Goal: Information Seeking & Learning: Learn about a topic

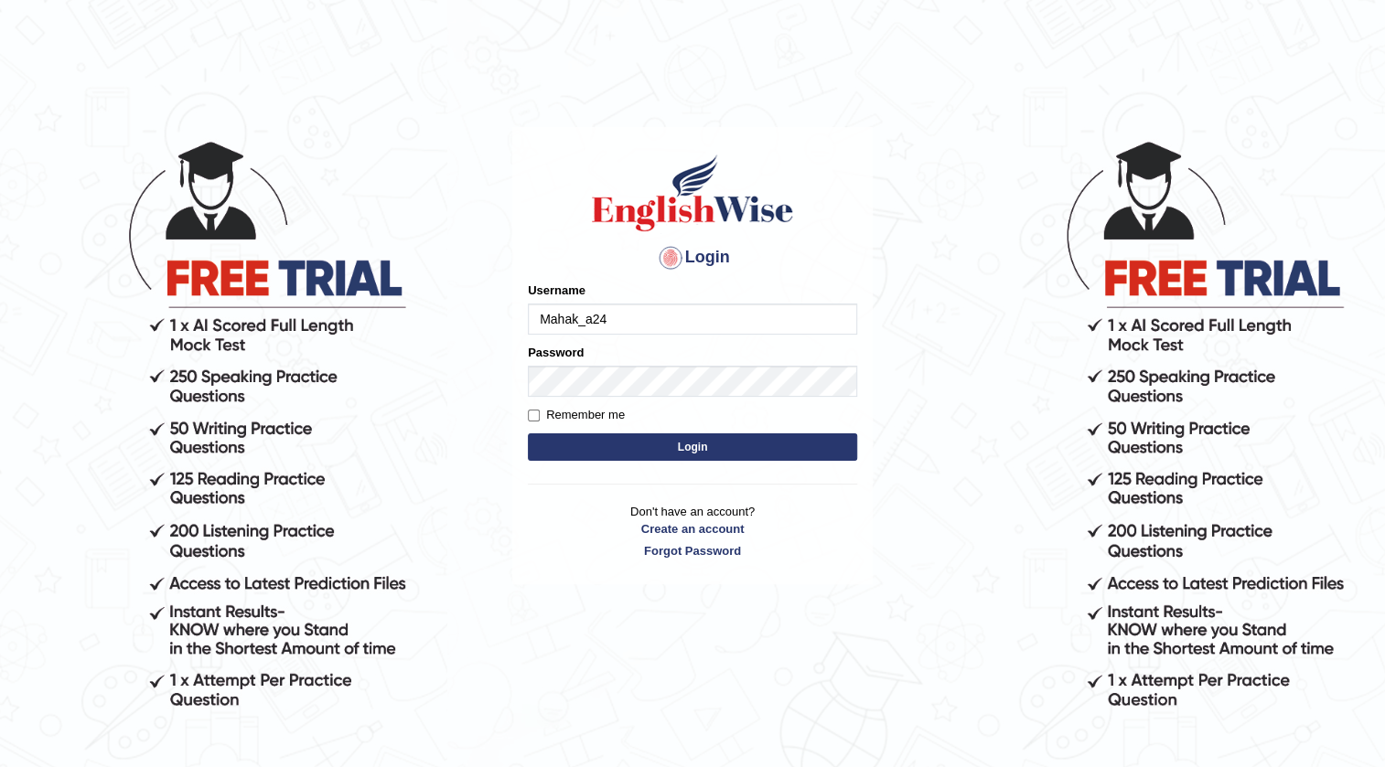
click at [611, 312] on input "Mahak_a24" at bounding box center [692, 319] width 329 height 31
type input "M"
type input "kamaljeetkaur"
click at [704, 455] on button "Login" at bounding box center [692, 447] width 329 height 27
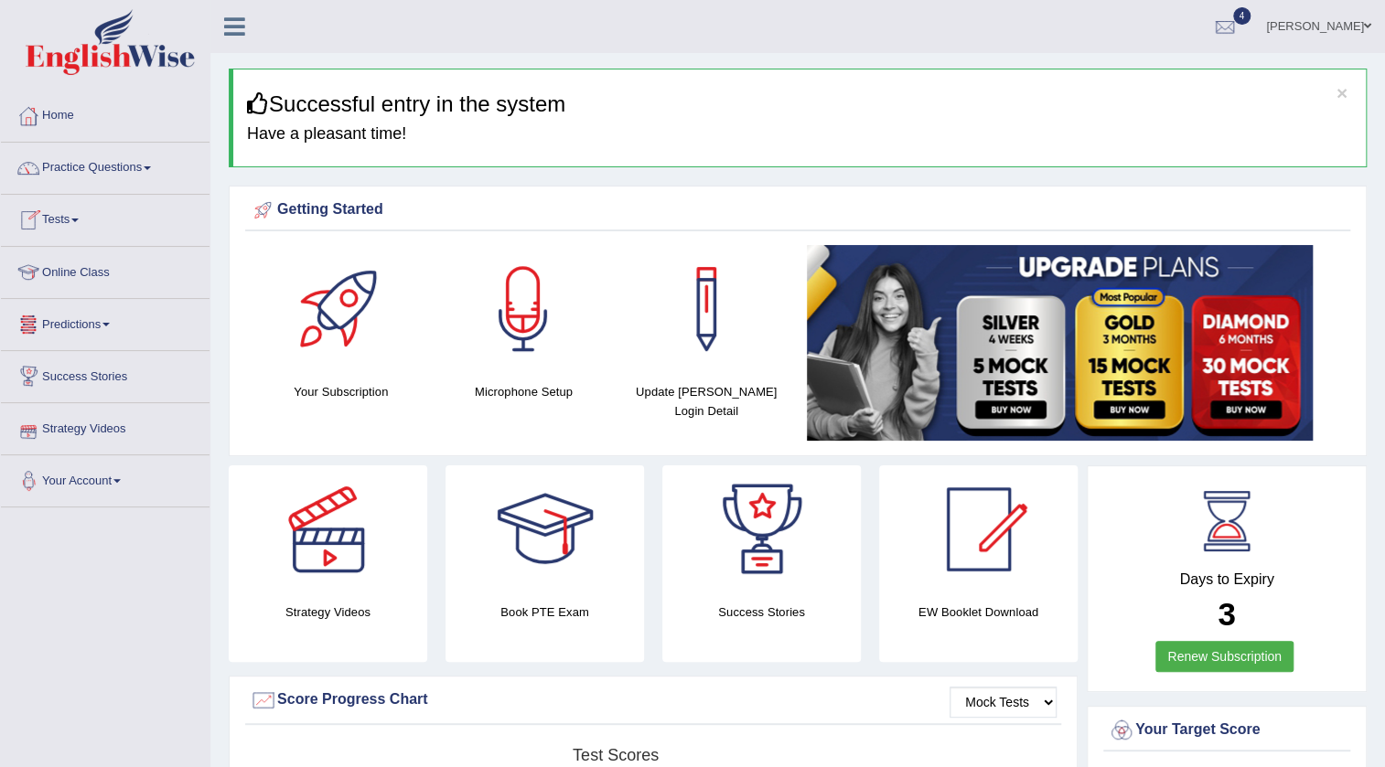
click at [79, 220] on span at bounding box center [74, 221] width 7 height 4
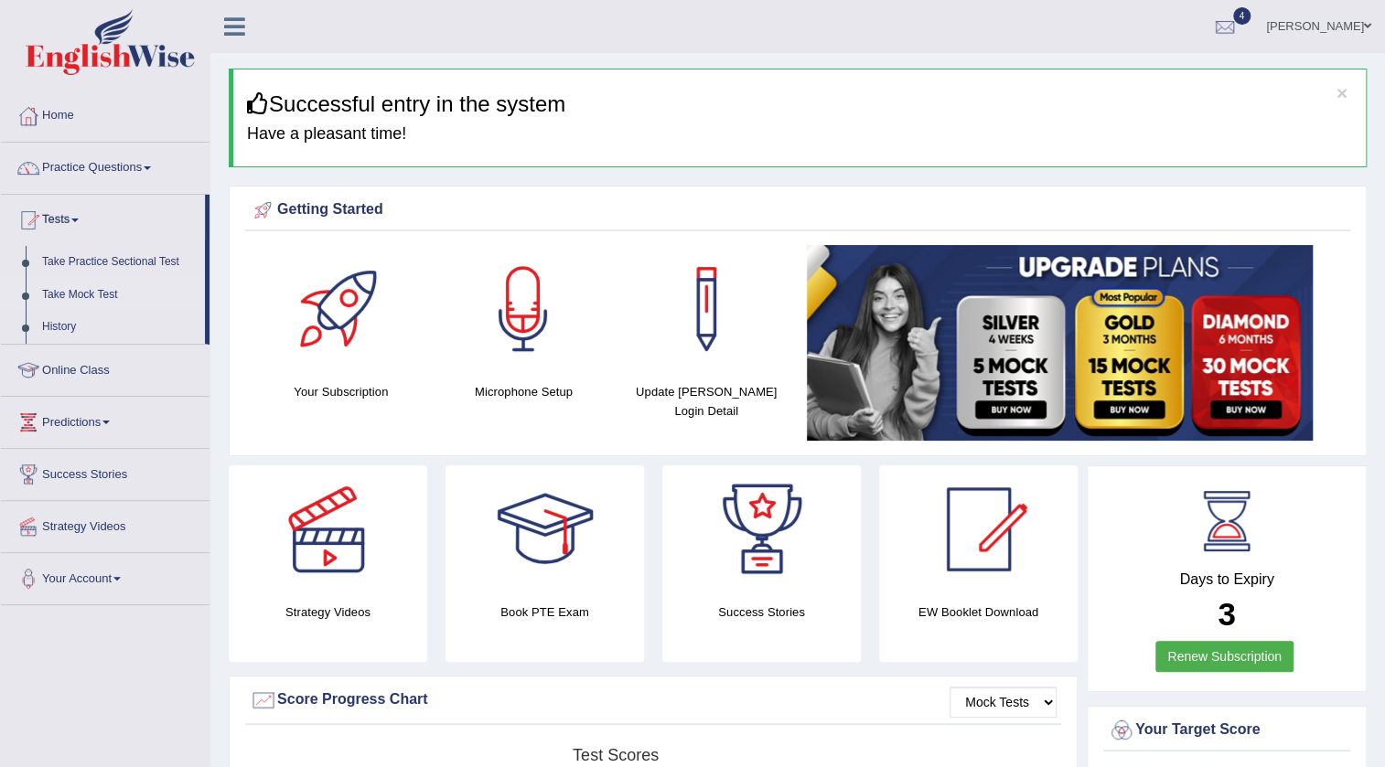
click at [83, 294] on link "Take Mock Test" at bounding box center [119, 295] width 171 height 33
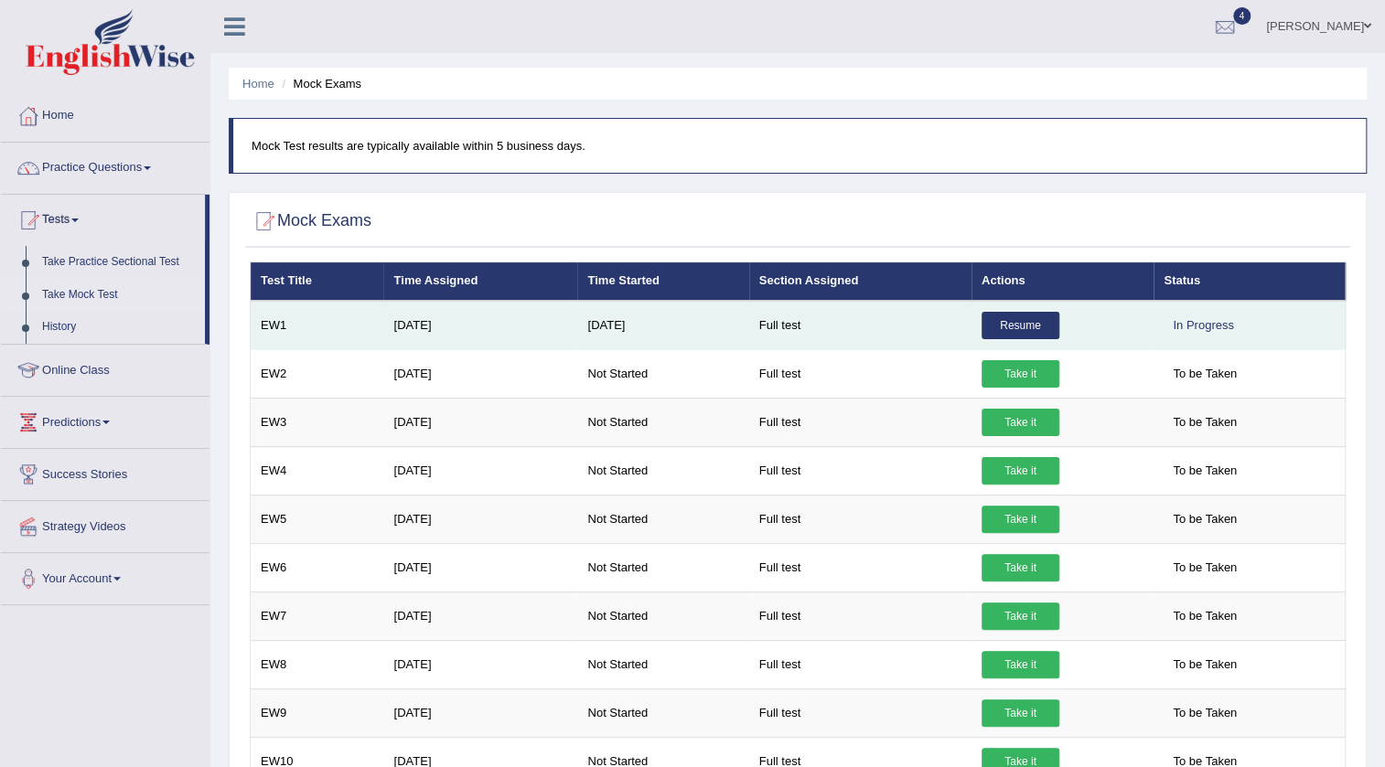
click at [998, 328] on link "Resume" at bounding box center [1021, 325] width 78 height 27
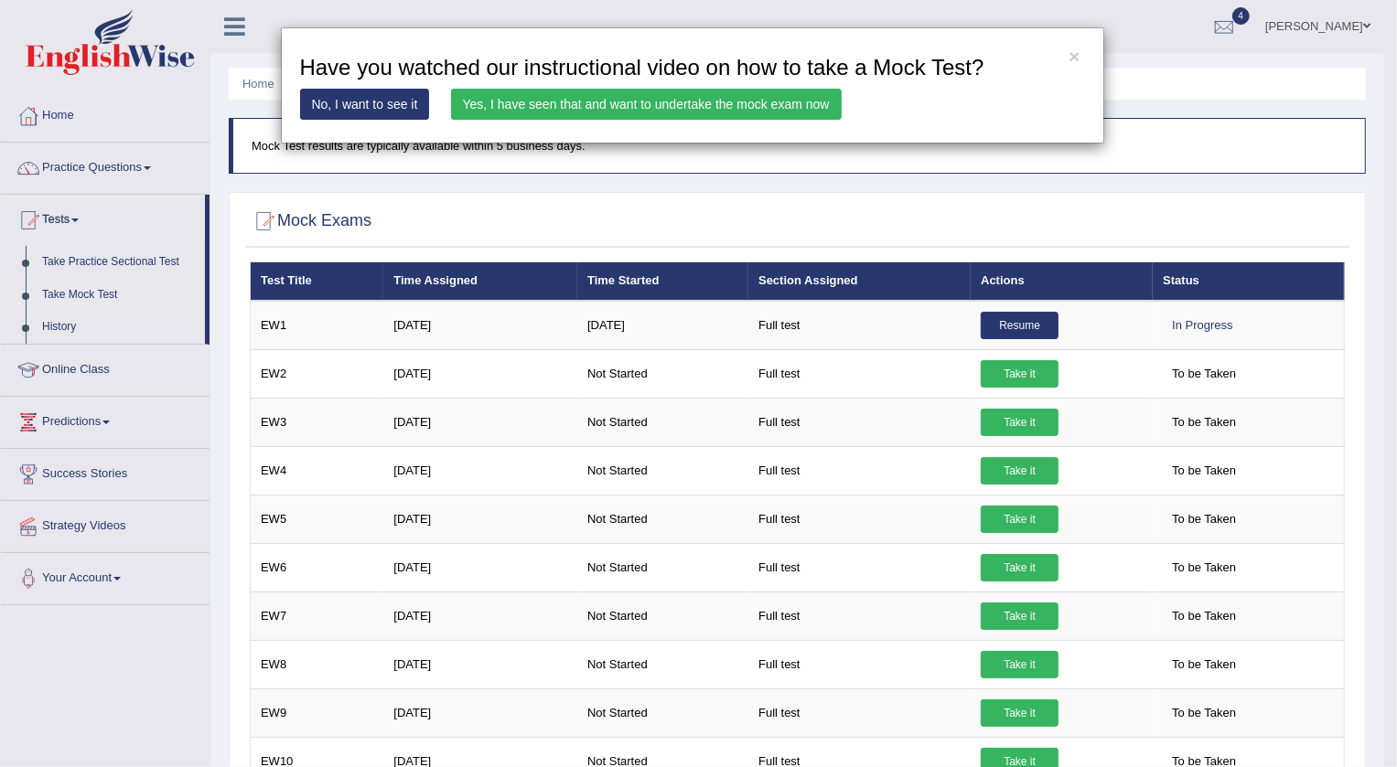
click at [659, 107] on link "Yes, I have seen that and want to undertake the mock exam now" at bounding box center [646, 104] width 391 height 31
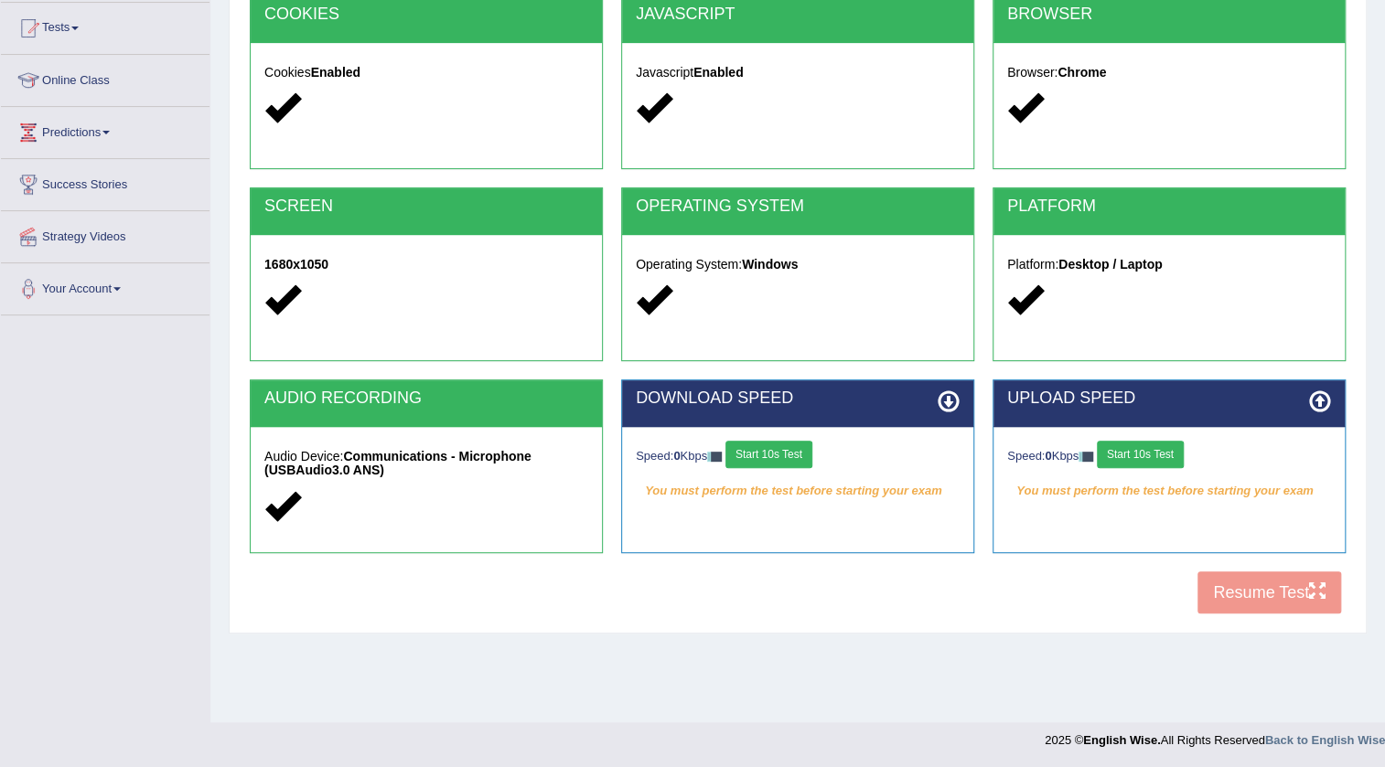
click at [801, 458] on button "Start 10s Test" at bounding box center [768, 454] width 87 height 27
click at [801, 458] on button "Start 10s Test" at bounding box center [788, 454] width 87 height 27
click at [801, 457] on button "Start 10s Test" at bounding box center [788, 454] width 87 height 27
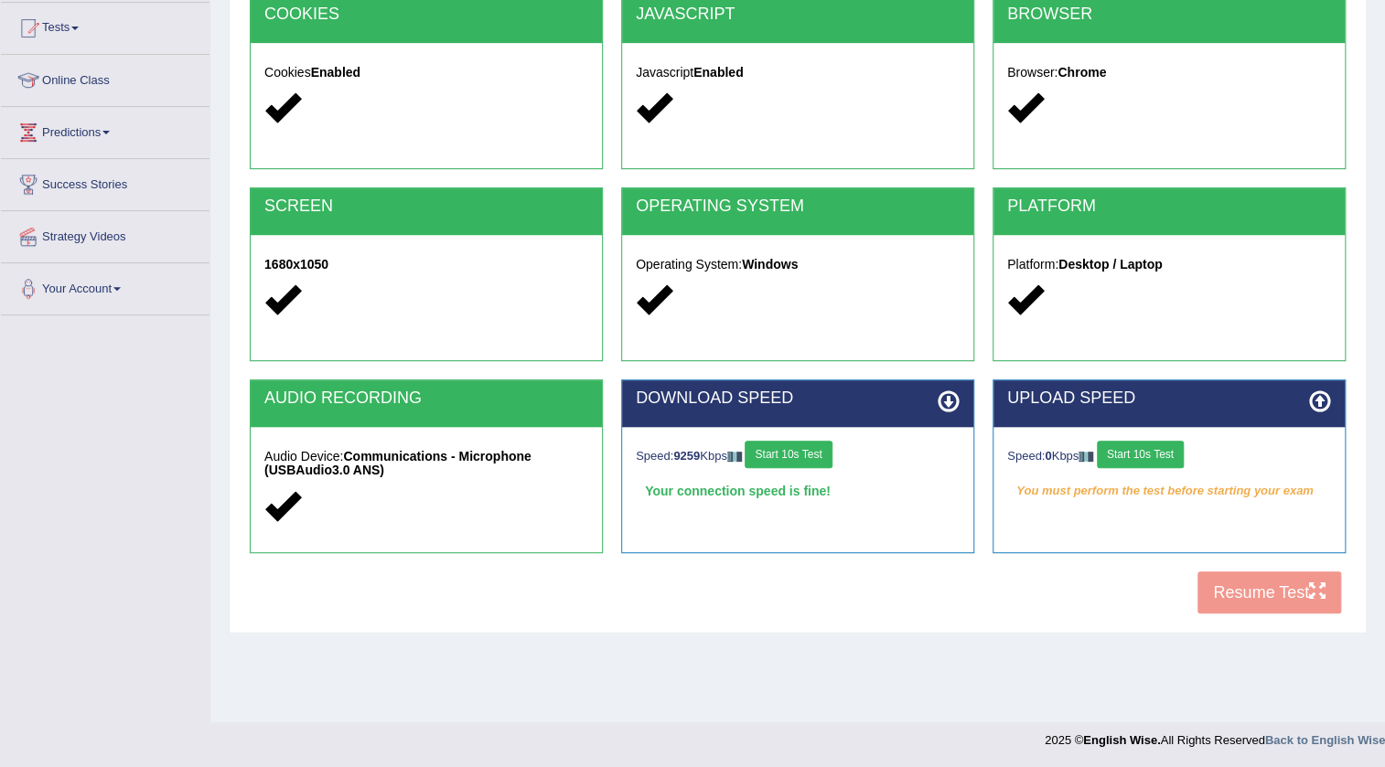
click at [790, 483] on div "Your connection speed is fine!" at bounding box center [798, 491] width 324 height 27
click at [790, 481] on div "Your connection speed is fine!" at bounding box center [798, 491] width 324 height 27
click at [810, 458] on button "Start 10s Test" at bounding box center [788, 454] width 87 height 27
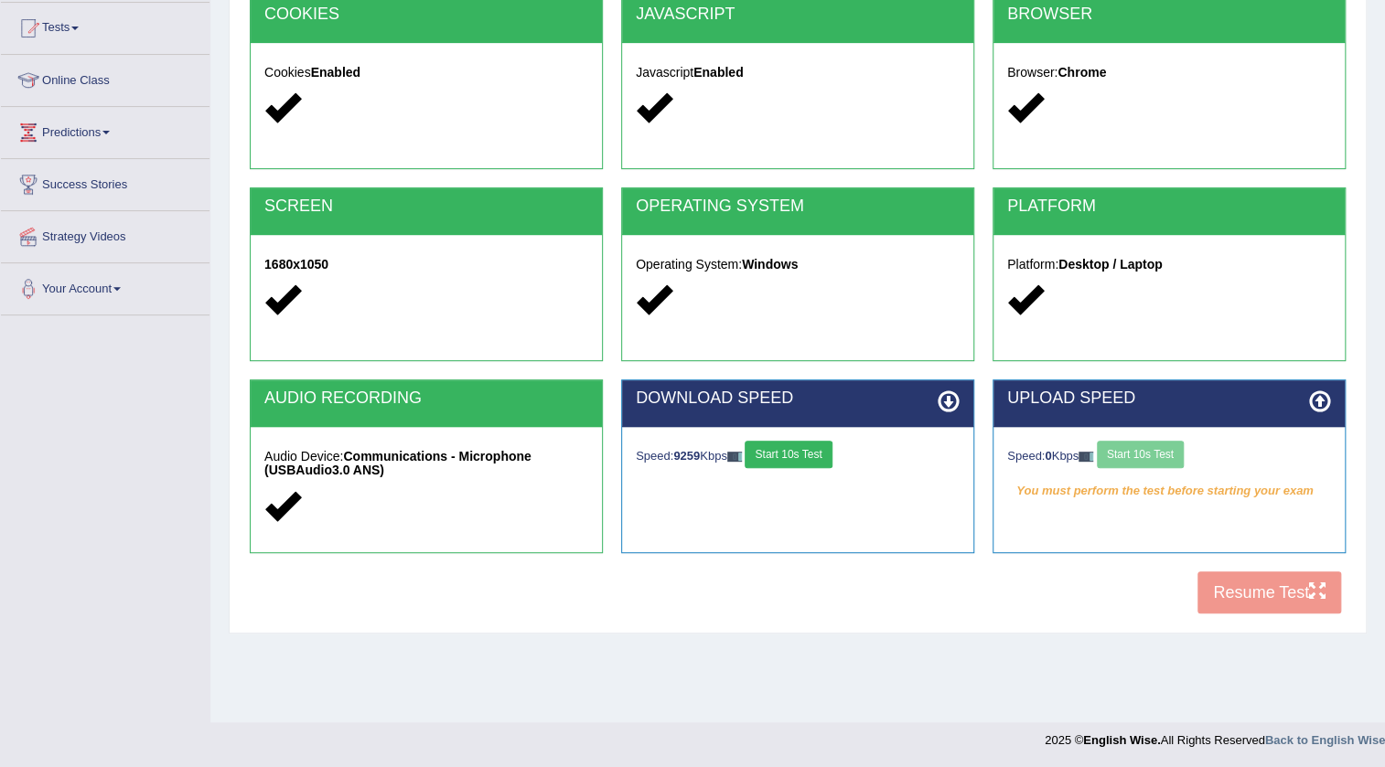
click at [810, 458] on button "Start 10s Test" at bounding box center [788, 454] width 87 height 27
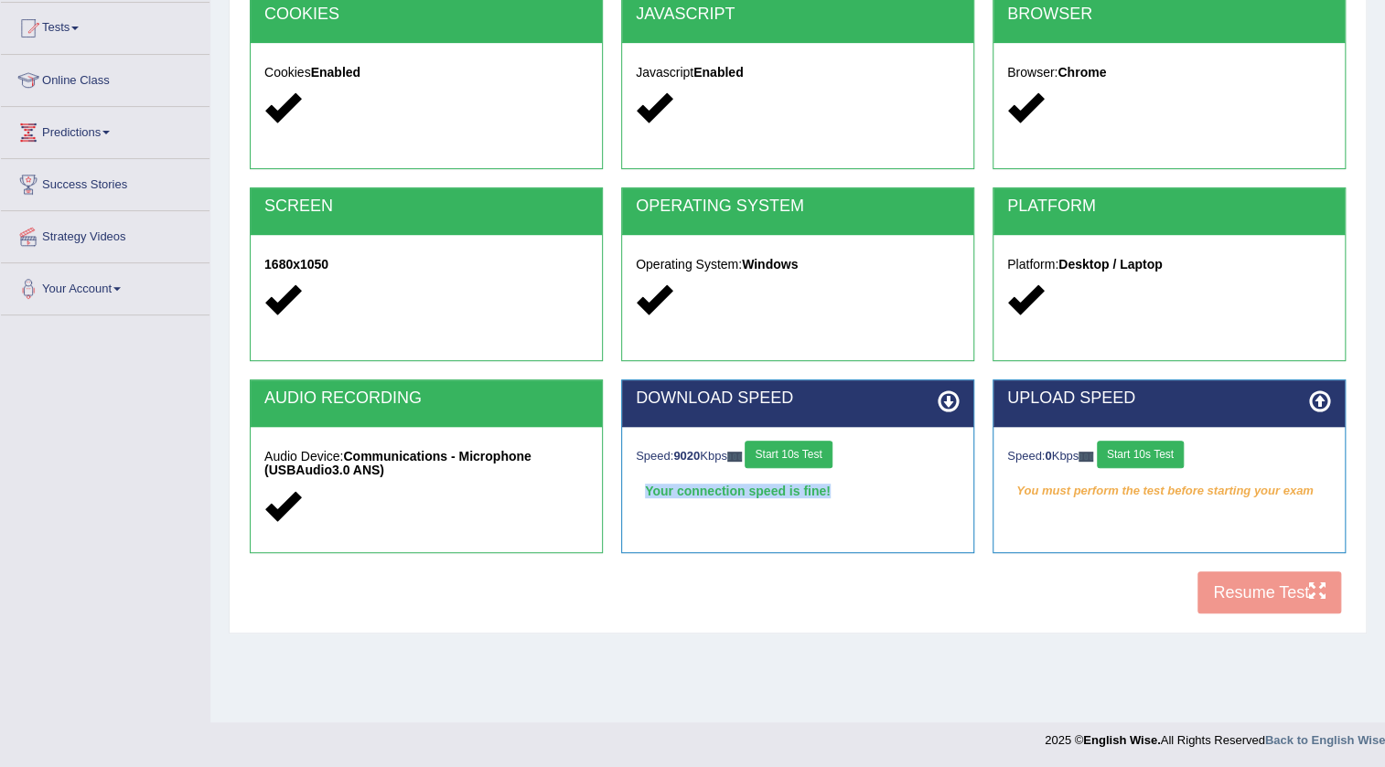
click at [811, 457] on button "Start 10s Test" at bounding box center [788, 454] width 87 height 27
click at [813, 456] on button "Start 10s Test" at bounding box center [788, 454] width 87 height 27
click at [794, 452] on button "Start 10s Test" at bounding box center [788, 454] width 87 height 27
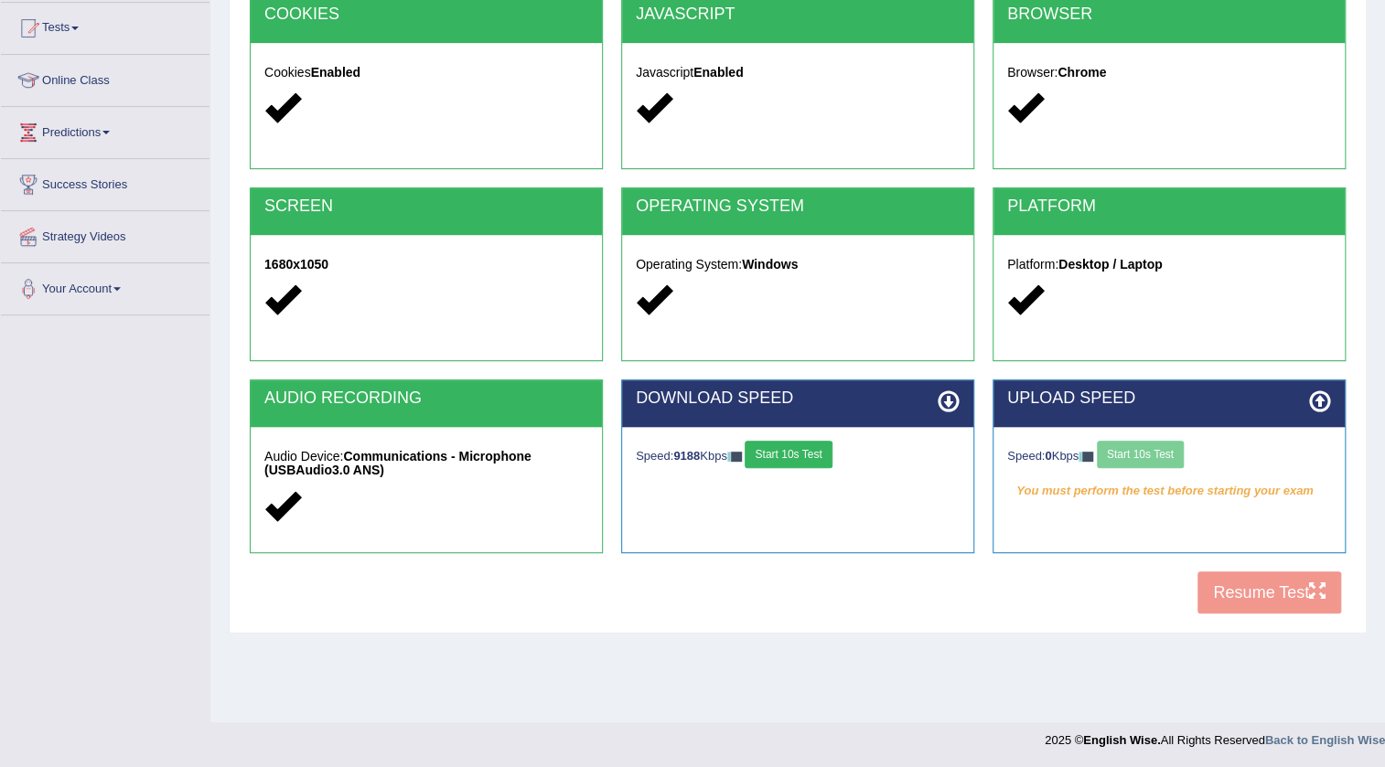
click at [795, 452] on button "Start 10s Test" at bounding box center [788, 454] width 87 height 27
click at [800, 452] on button "Start 10s Test" at bounding box center [788, 454] width 87 height 27
click at [763, 492] on div "Your connection speed is fine!" at bounding box center [798, 491] width 324 height 27
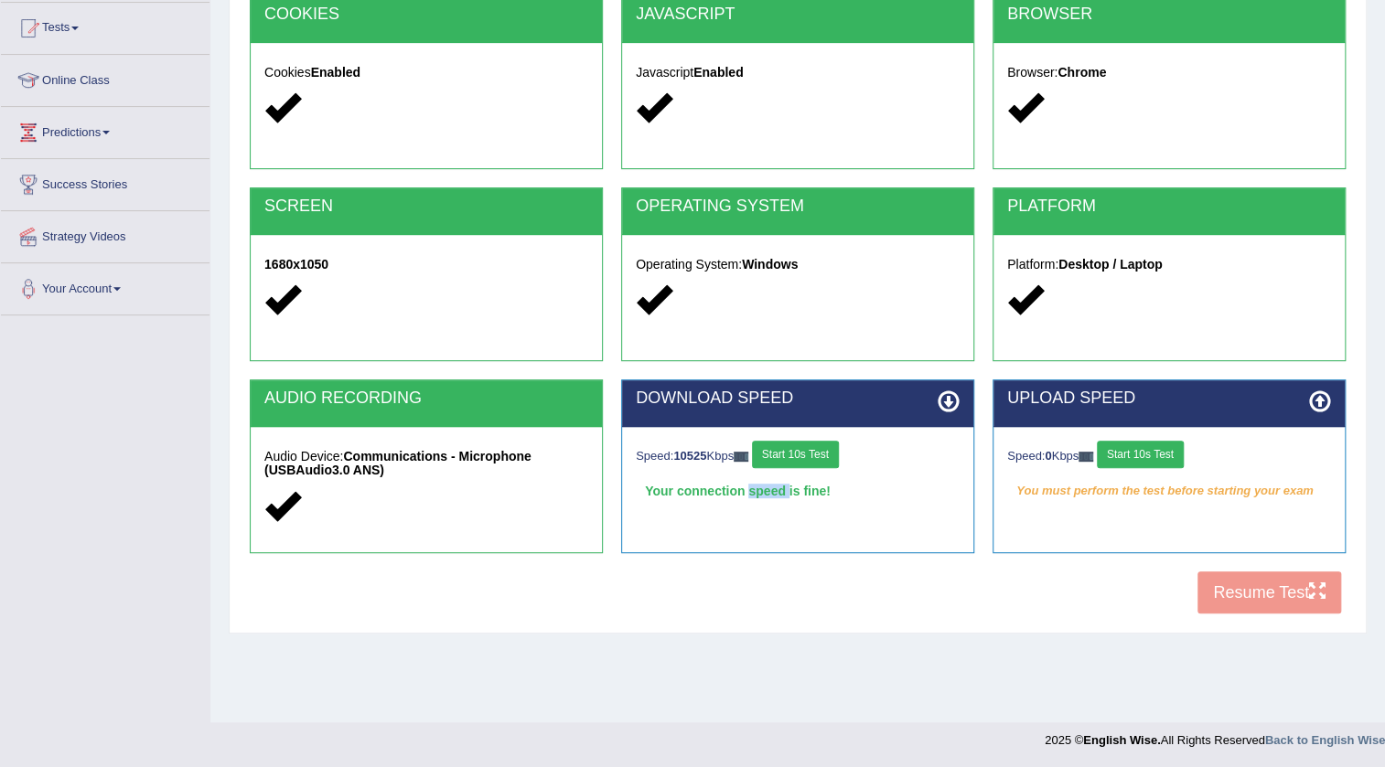
click at [763, 492] on div "Your connection speed is fine!" at bounding box center [798, 491] width 324 height 27
click at [795, 449] on button "Start 10s Test" at bounding box center [795, 454] width 87 height 27
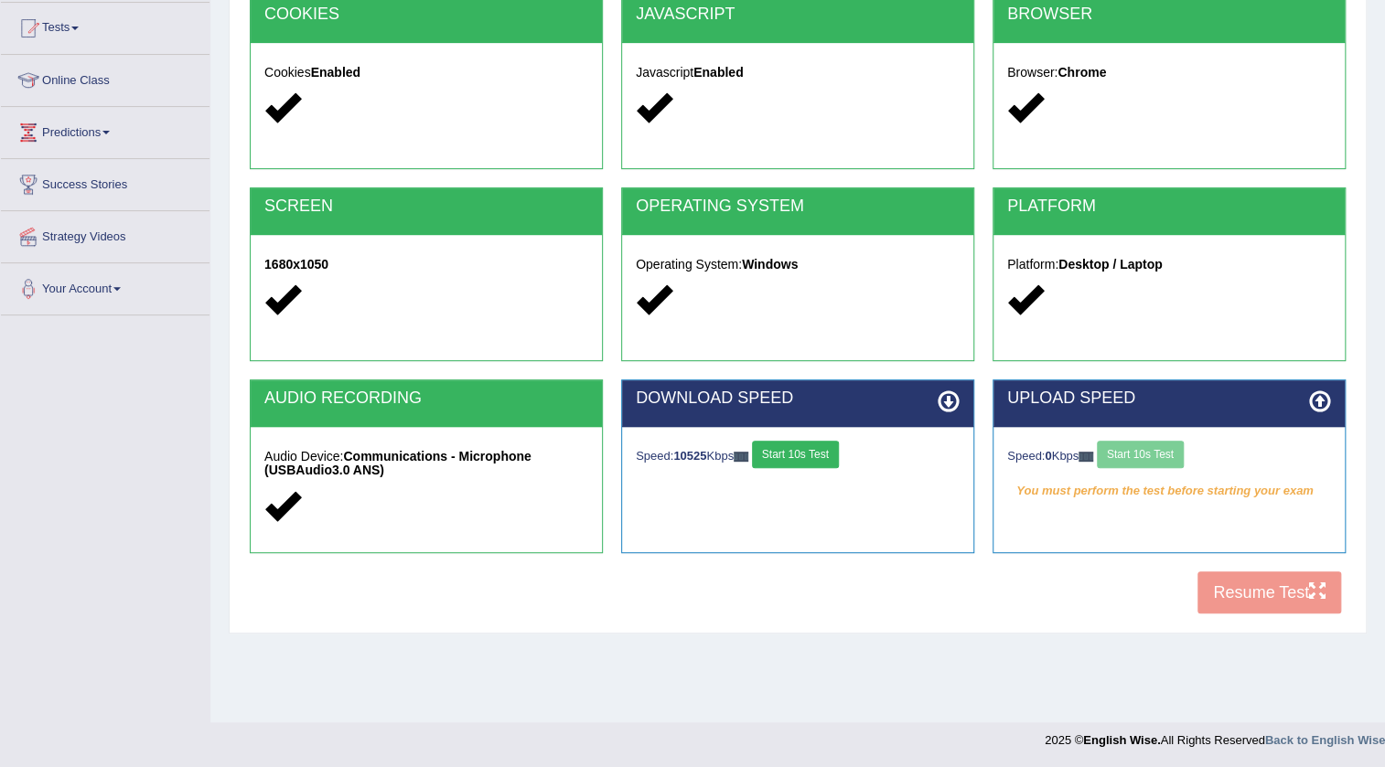
click at [795, 449] on button "Start 10s Test" at bounding box center [795, 454] width 87 height 27
click at [1137, 441] on button "Start 10s Test" at bounding box center [1140, 454] width 87 height 27
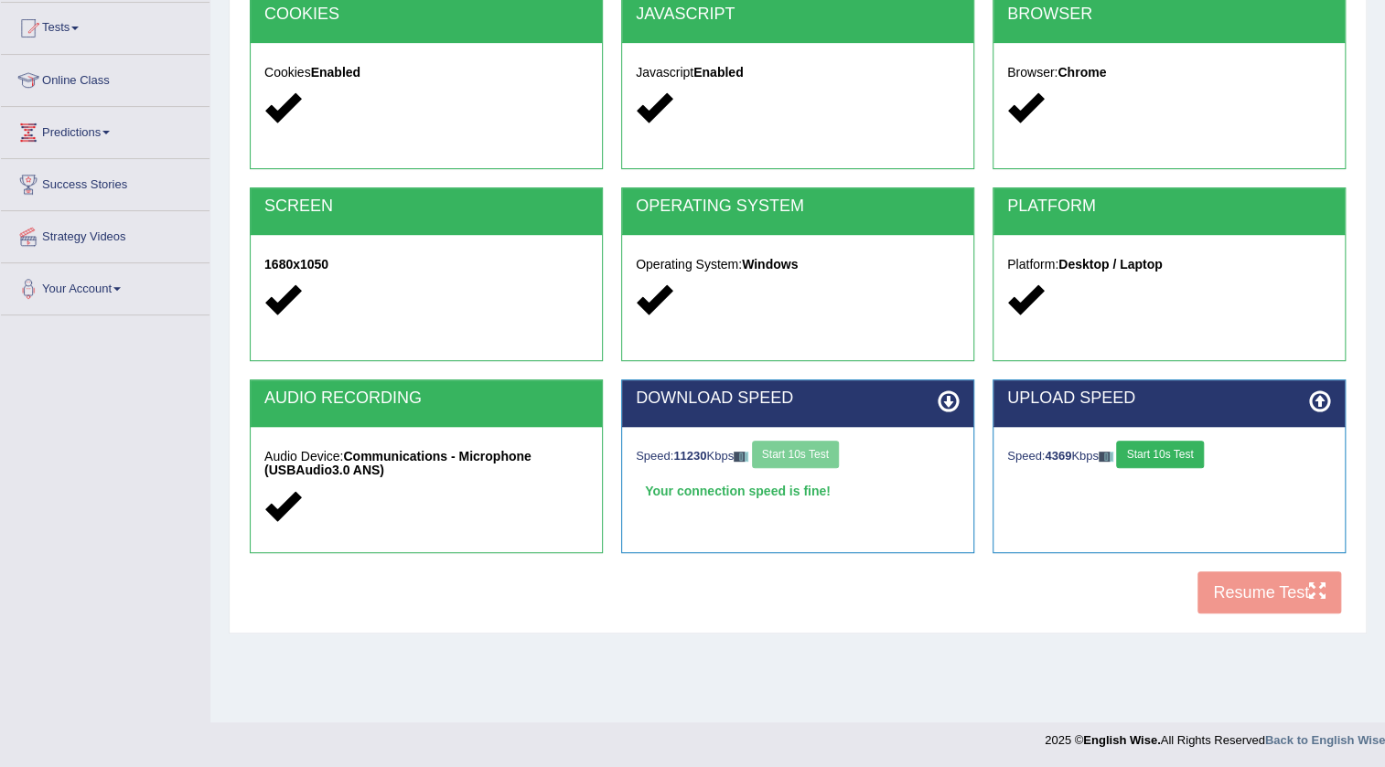
click at [1137, 441] on button "Start 10s Test" at bounding box center [1159, 454] width 87 height 27
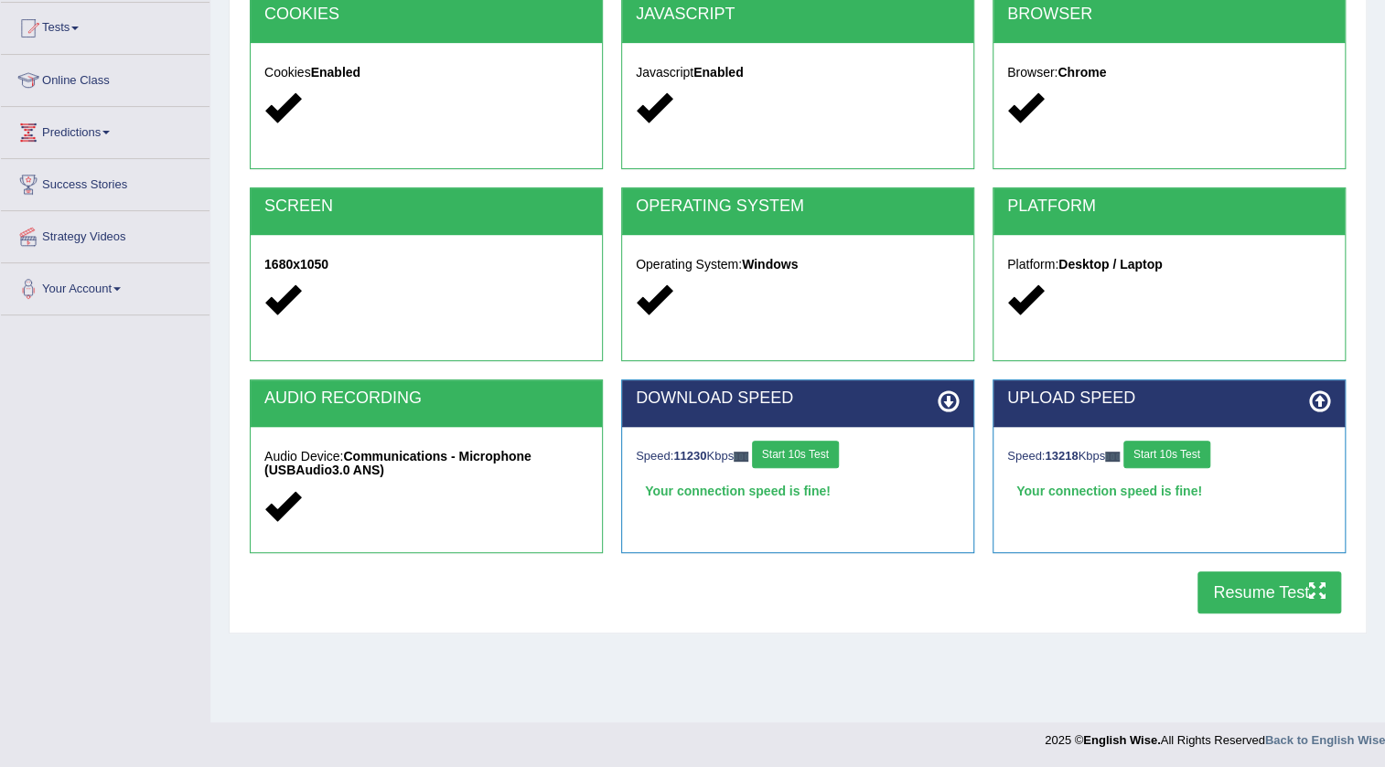
click at [1152, 462] on button "Start 10s Test" at bounding box center [1166, 454] width 87 height 27
click at [827, 453] on button "Start 10s Test" at bounding box center [795, 454] width 87 height 27
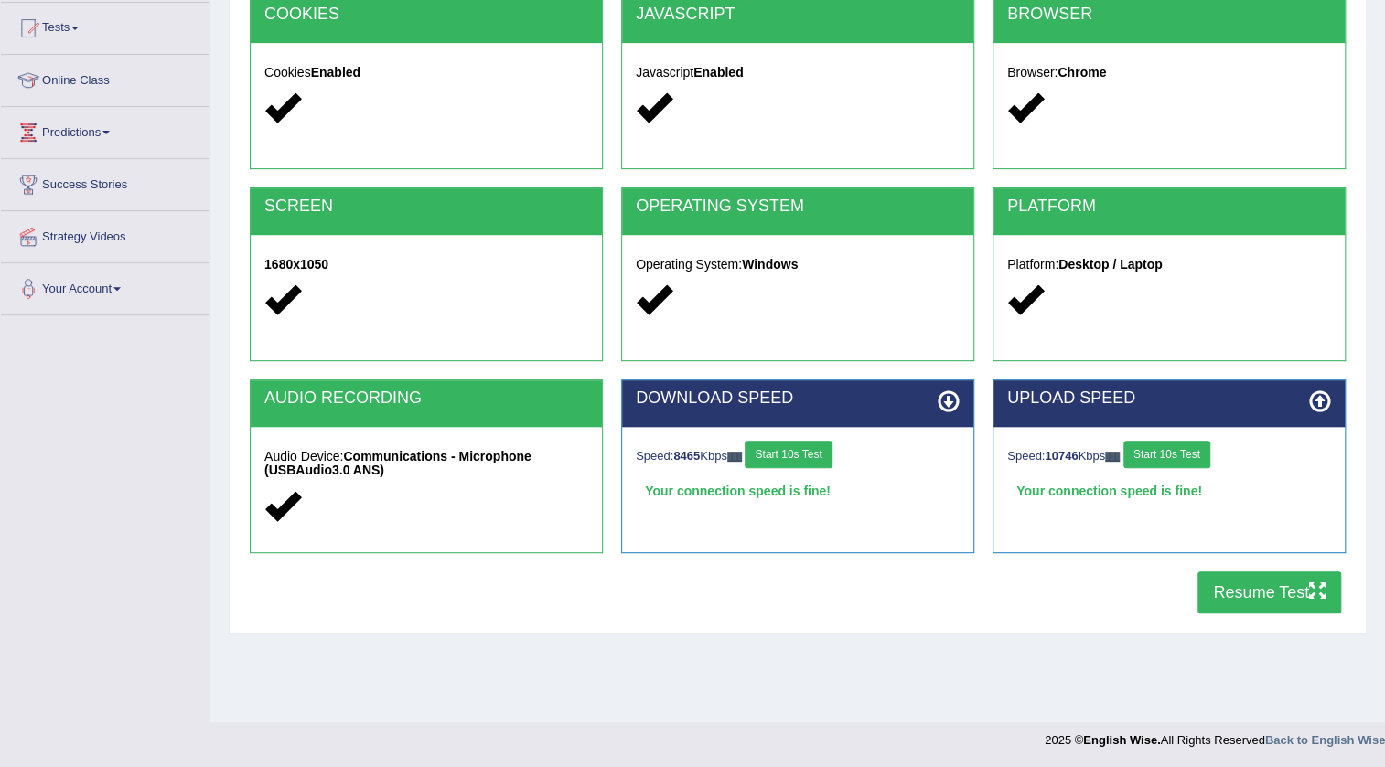
click at [1171, 454] on button "Start 10s Test" at bounding box center [1166, 454] width 87 height 27
click at [807, 455] on div "Speed: 8465 Kbps Start 10s Test" at bounding box center [798, 457] width 324 height 32
click at [807, 455] on button "Start 10s Test" at bounding box center [788, 454] width 87 height 27
click at [1240, 592] on button "Resume Test" at bounding box center [1269, 593] width 144 height 42
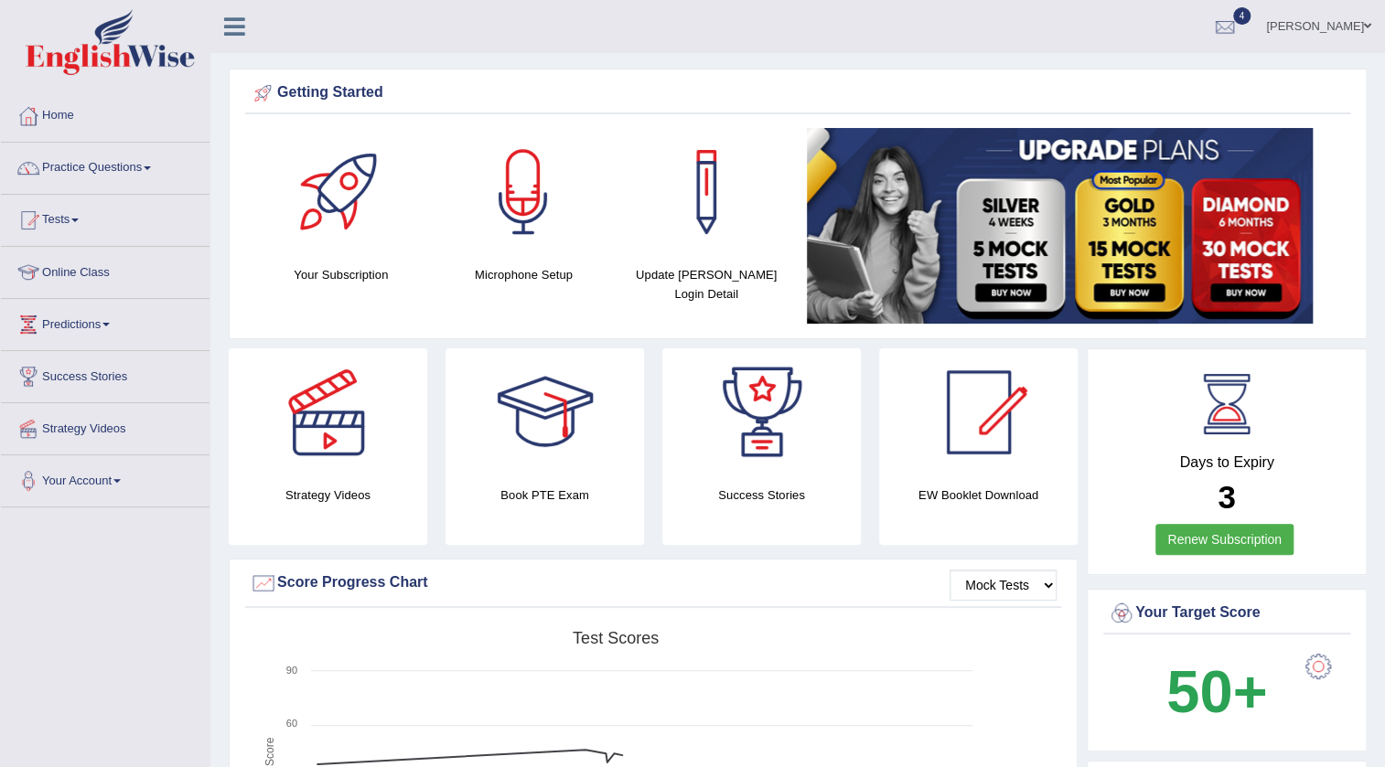
click at [524, 272] on h4 "Microphone Setup" at bounding box center [524, 274] width 165 height 19
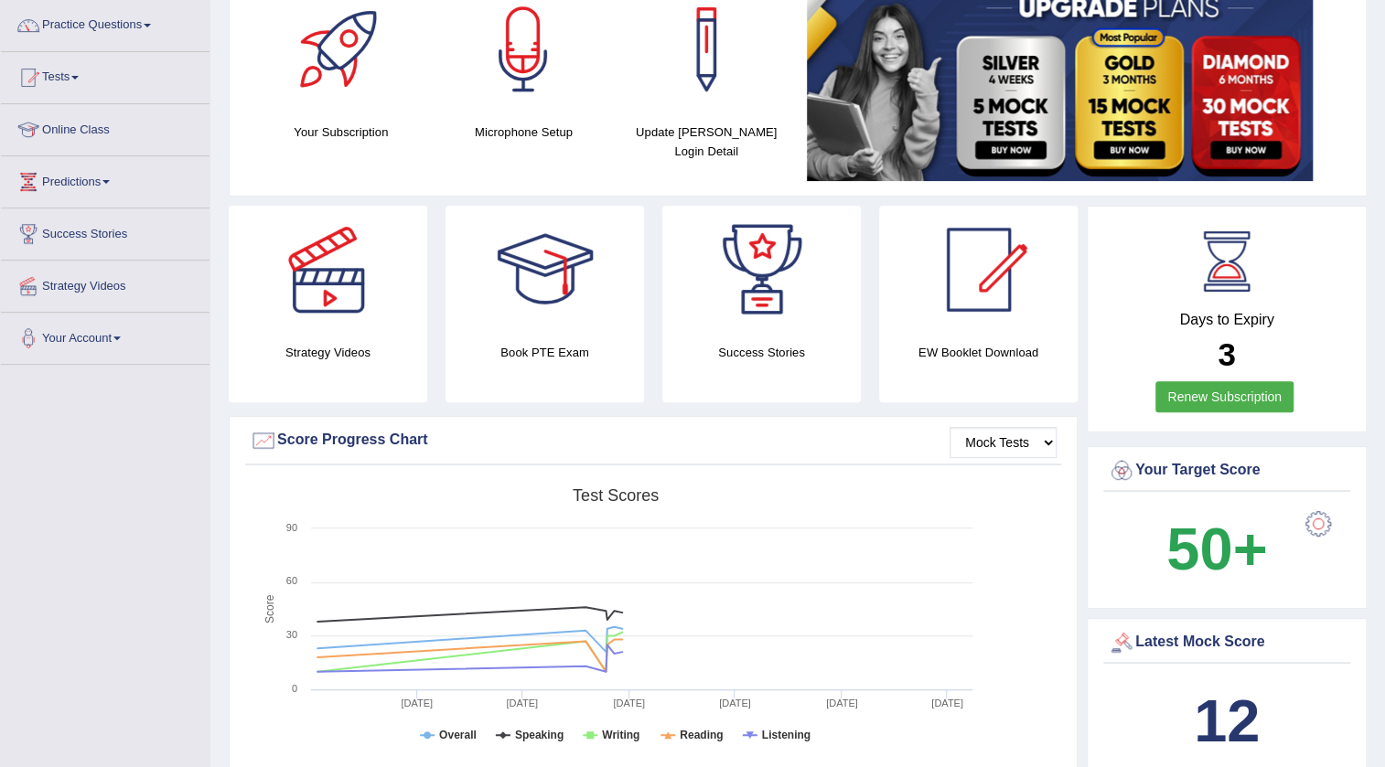
scroll to position [166, 0]
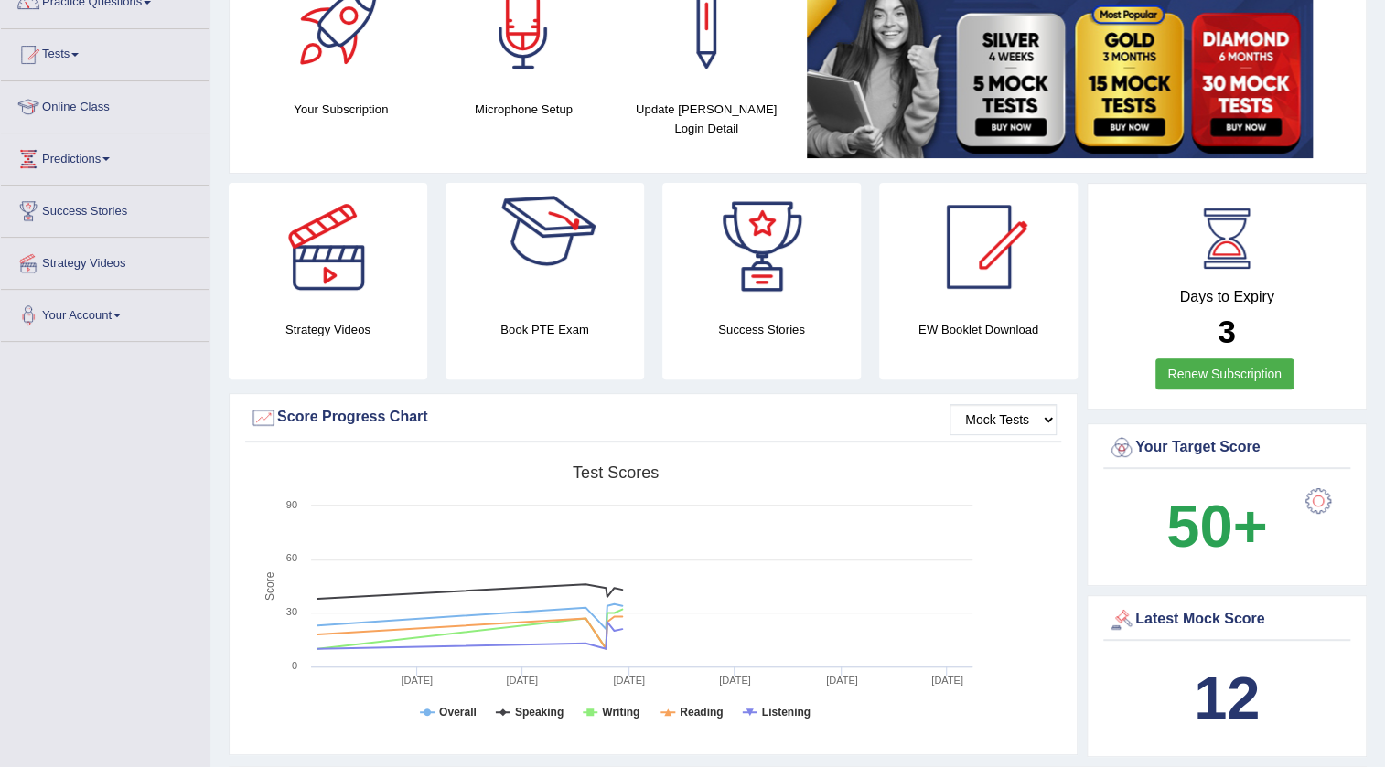
click at [508, 94] on div "Microphone Setup" at bounding box center [524, 40] width 165 height 156
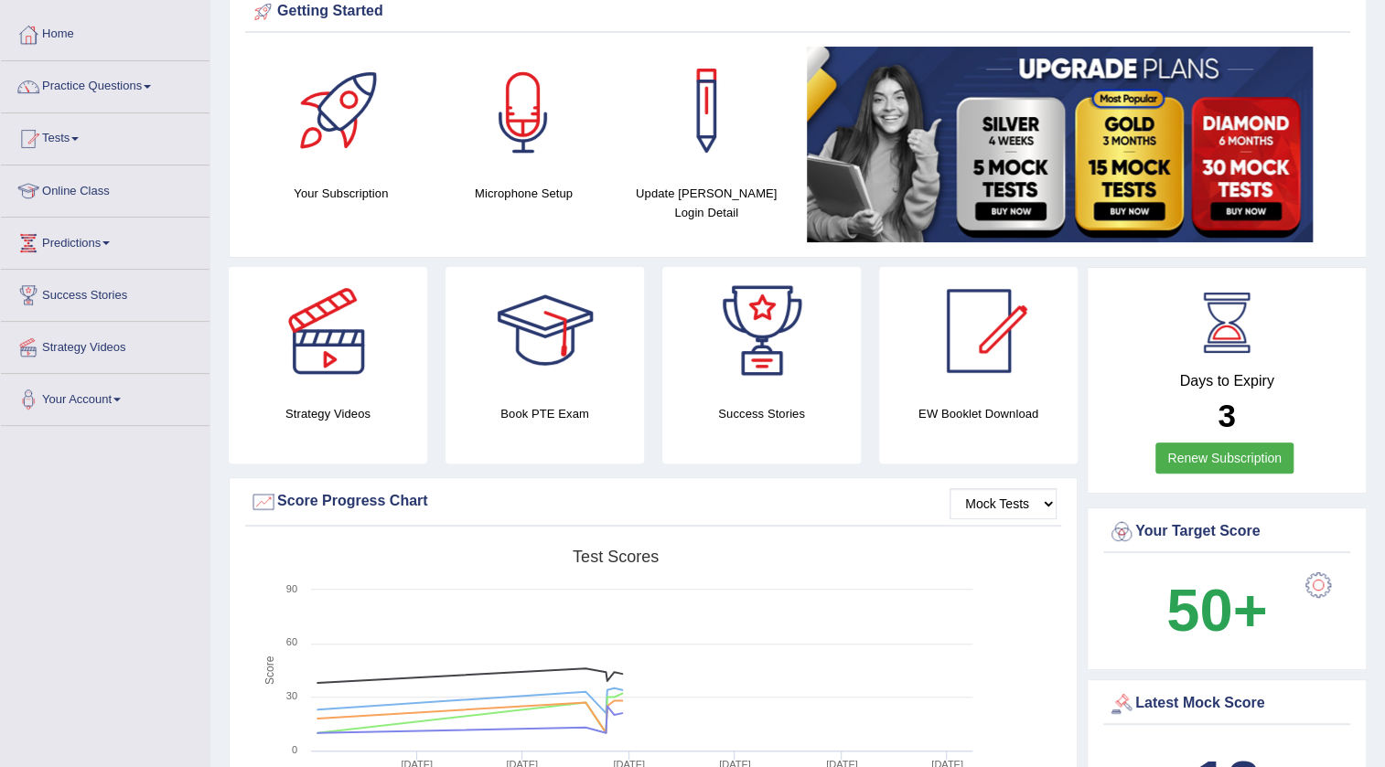
scroll to position [0, 0]
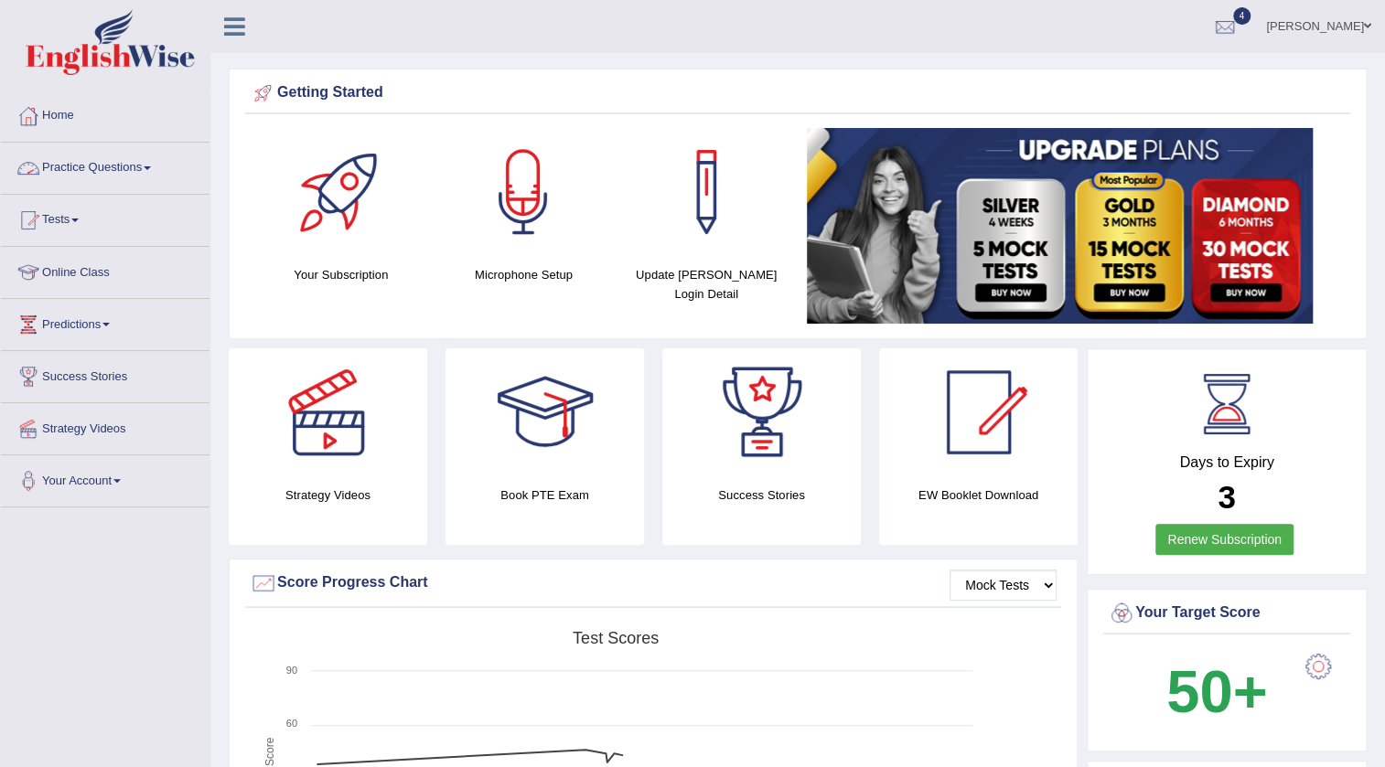
click at [102, 170] on link "Practice Questions" at bounding box center [105, 166] width 209 height 46
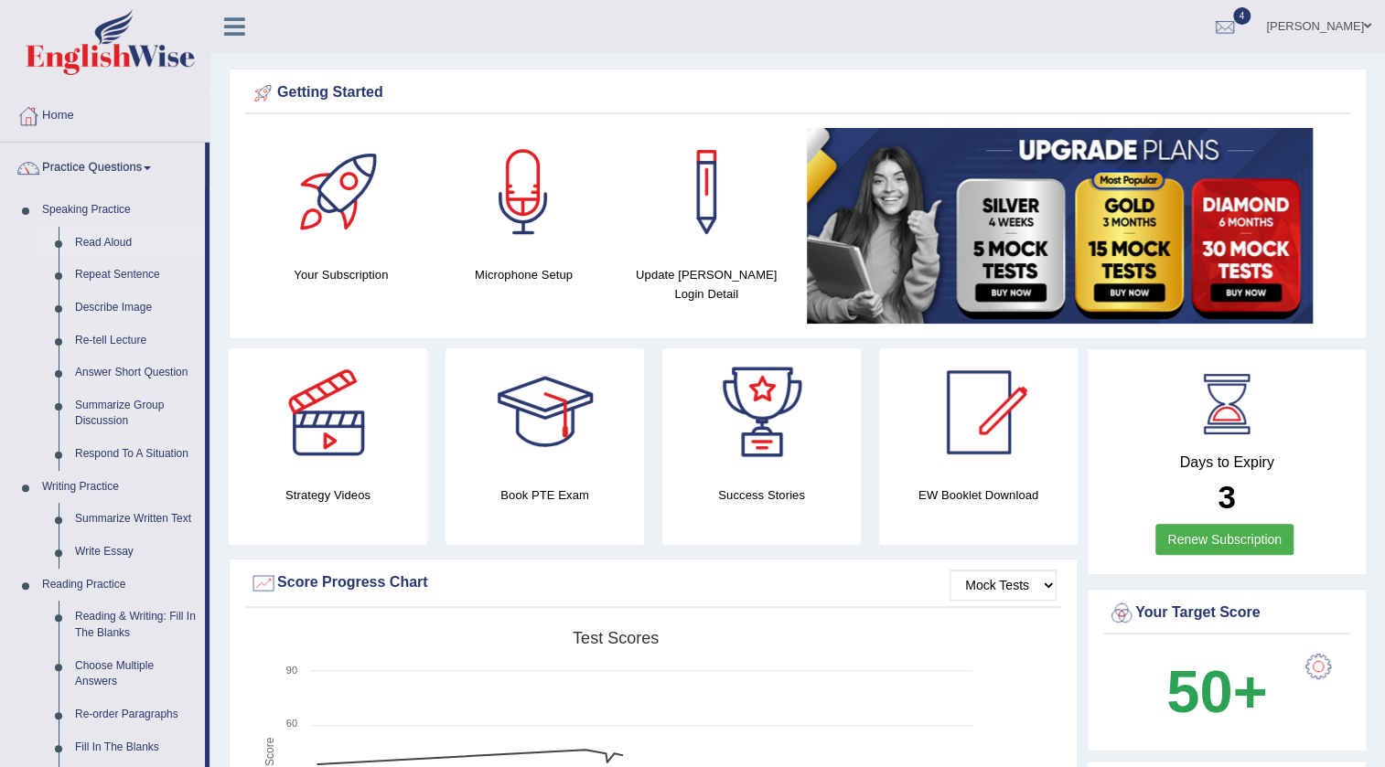
click at [102, 238] on link "Read Aloud" at bounding box center [136, 243] width 138 height 33
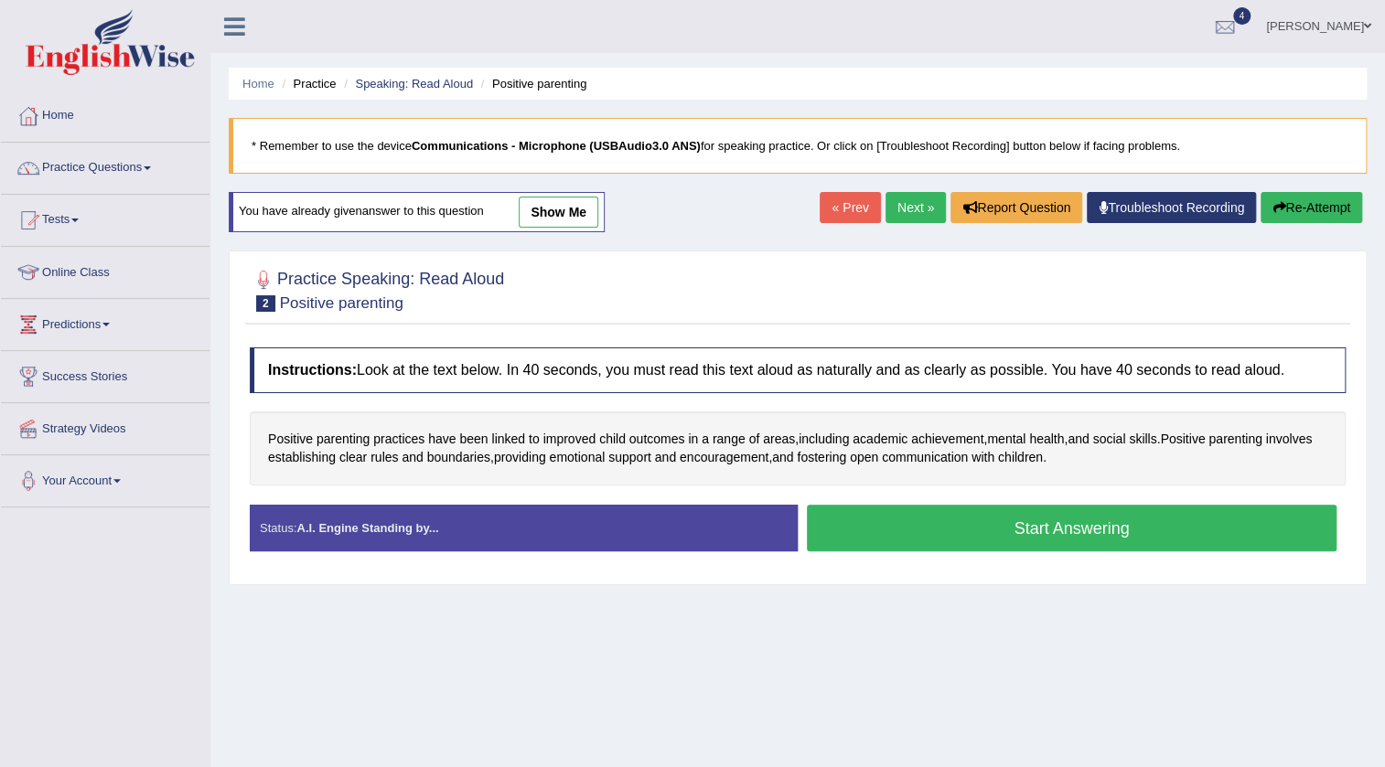
click at [1077, 519] on button "Start Answering" at bounding box center [1072, 528] width 530 height 47
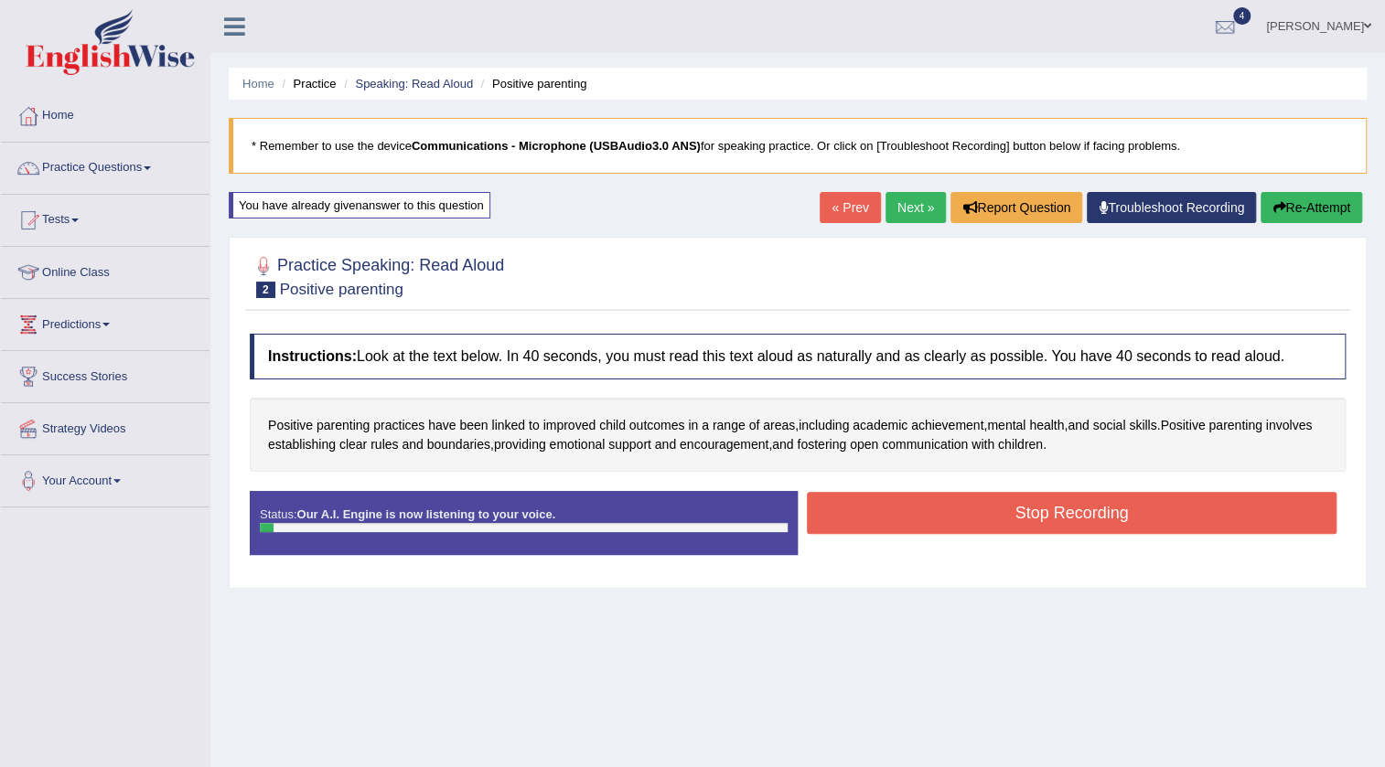
click at [1077, 513] on button "Stop Recording" at bounding box center [1072, 513] width 530 height 42
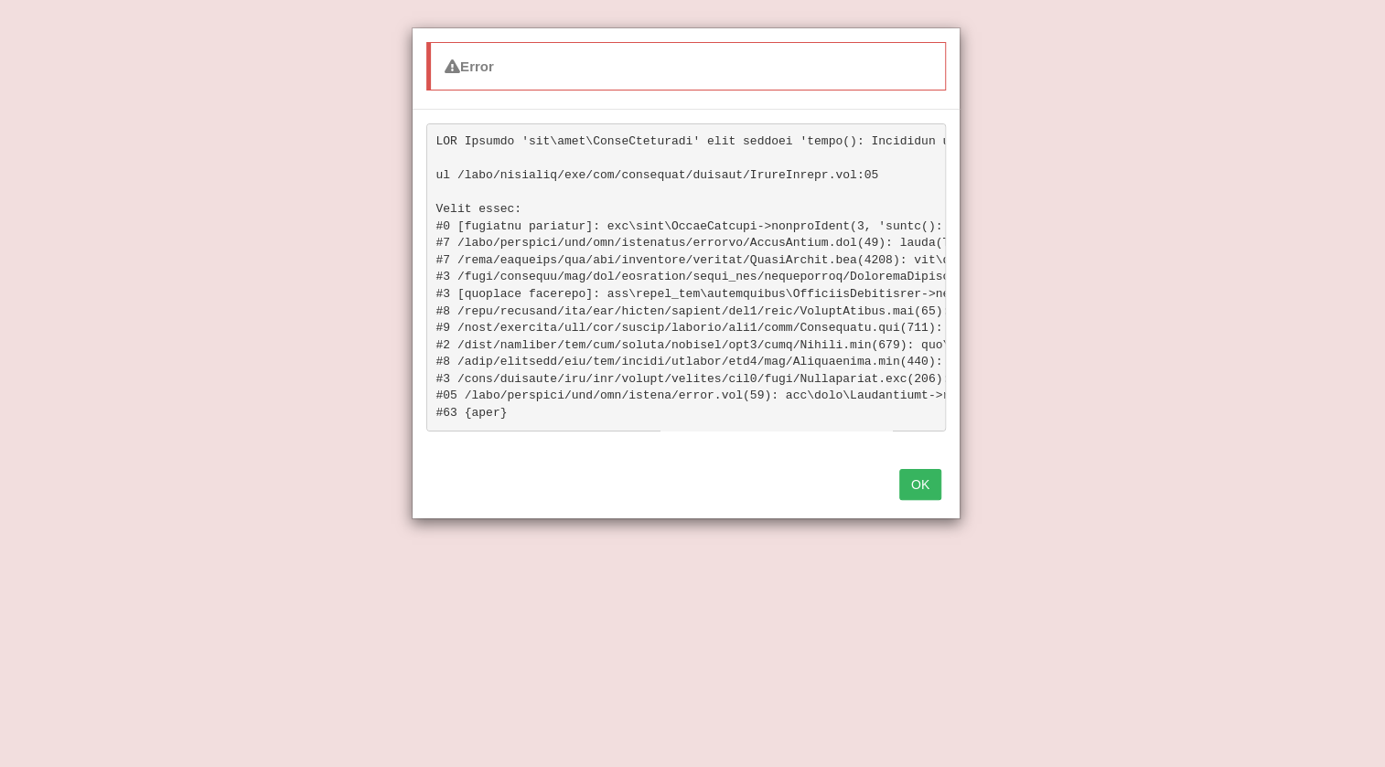
scroll to position [110, 0]
